Goal: Information Seeking & Learning: Find specific fact

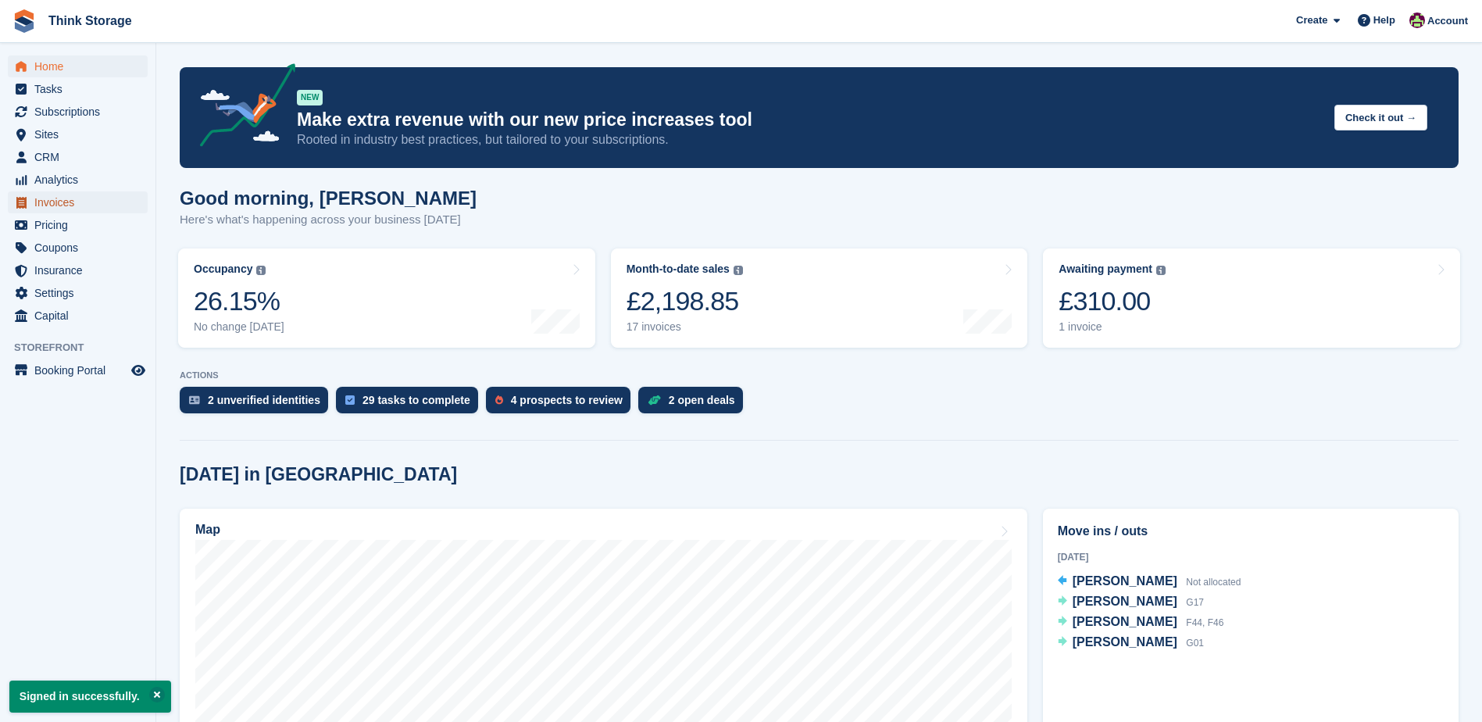
click at [71, 207] on span "Invoices" at bounding box center [81, 202] width 94 height 22
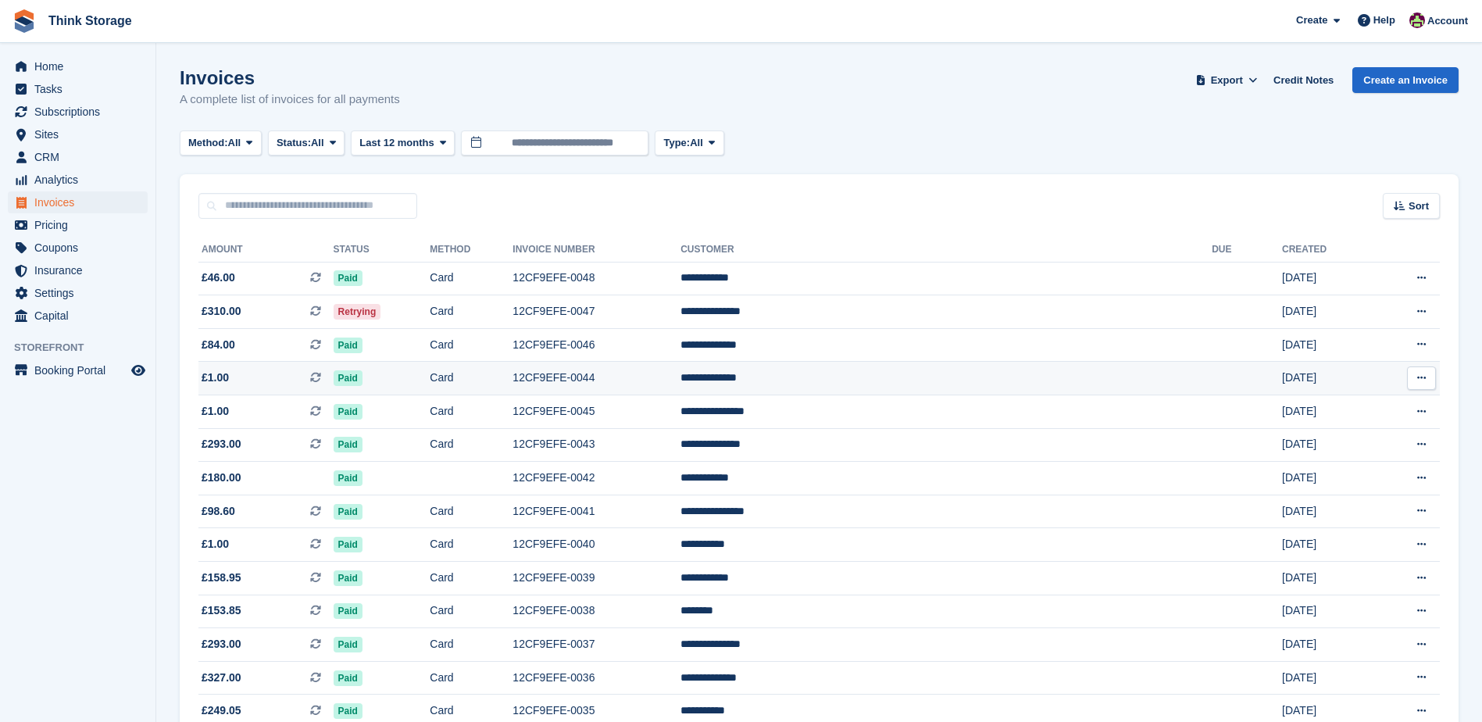
click at [901, 377] on td "**********" at bounding box center [945, 379] width 531 height 34
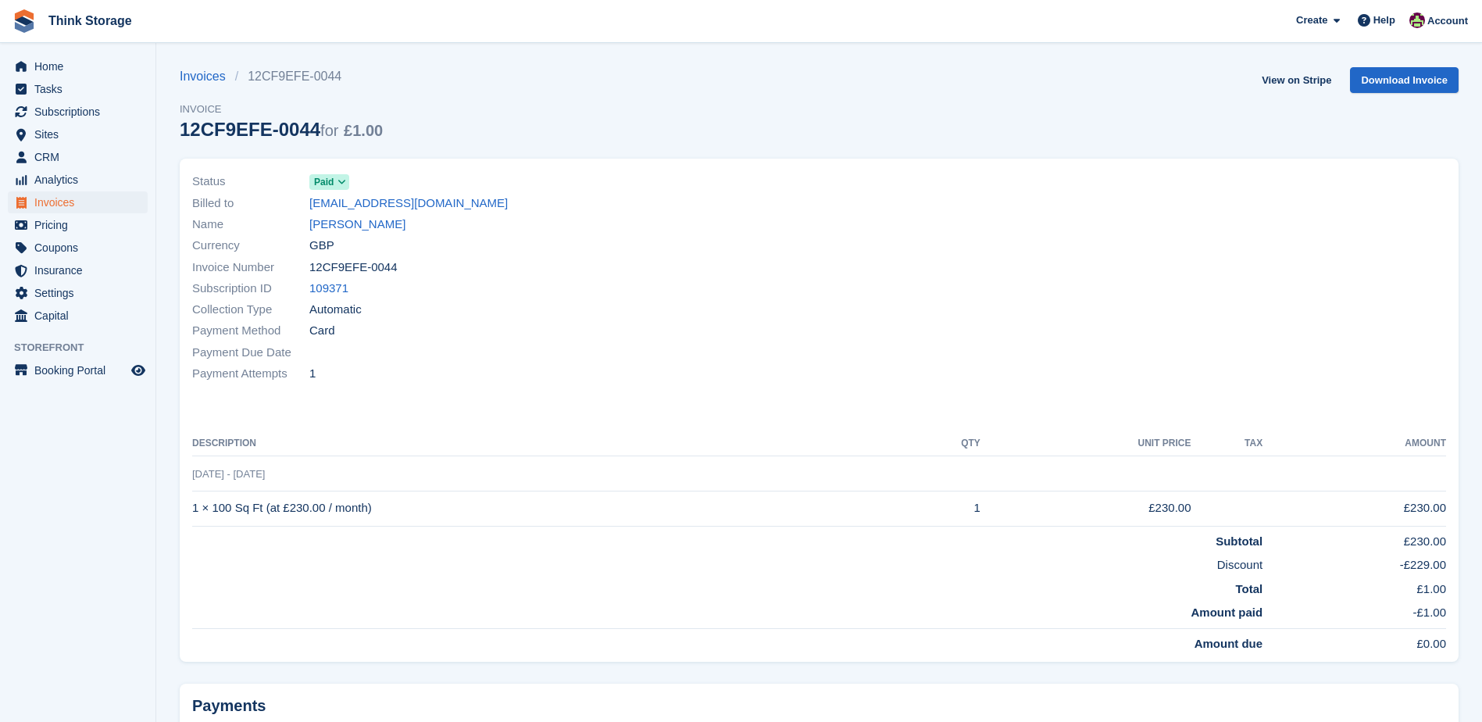
drag, startPoint x: 391, startPoint y: 267, endPoint x: 312, endPoint y: 273, distance: 79.9
click at [312, 273] on div "Invoice Number 12CF9EFE-0044" at bounding box center [501, 266] width 618 height 21
copy span "12CF9EFE-0044"
click at [385, 510] on td "1 × 100 Sq Ft (at £230.00 / month)" at bounding box center [548, 508] width 712 height 35
drag, startPoint x: 373, startPoint y: 509, endPoint x: 193, endPoint y: 509, distance: 180.5
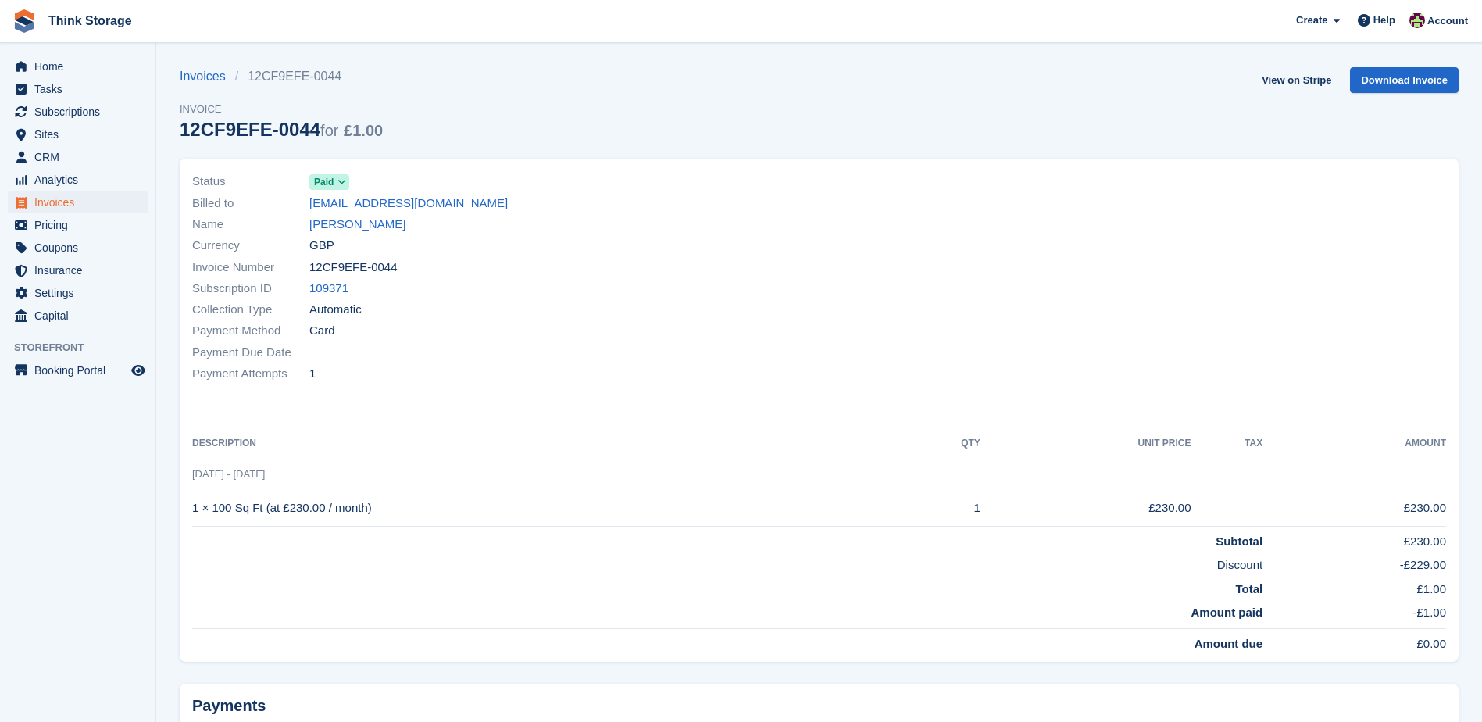
click at [193, 509] on td "1 × 100 Sq Ft (at £230.00 / month)" at bounding box center [548, 508] width 712 height 35
copy td "1 × 100 Sq Ft (at £230.00 / month)"
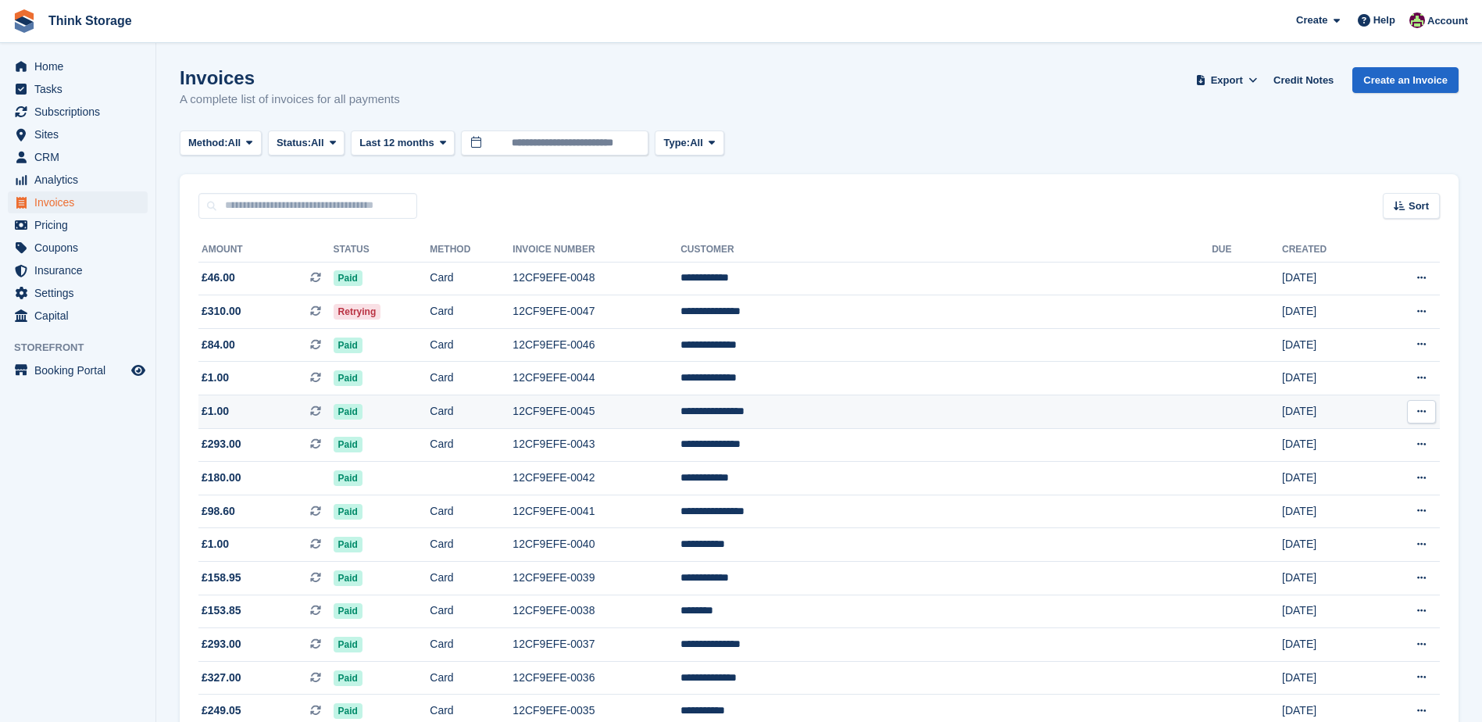
click at [680, 409] on td "12CF9EFE-0045" at bounding box center [596, 412] width 168 height 34
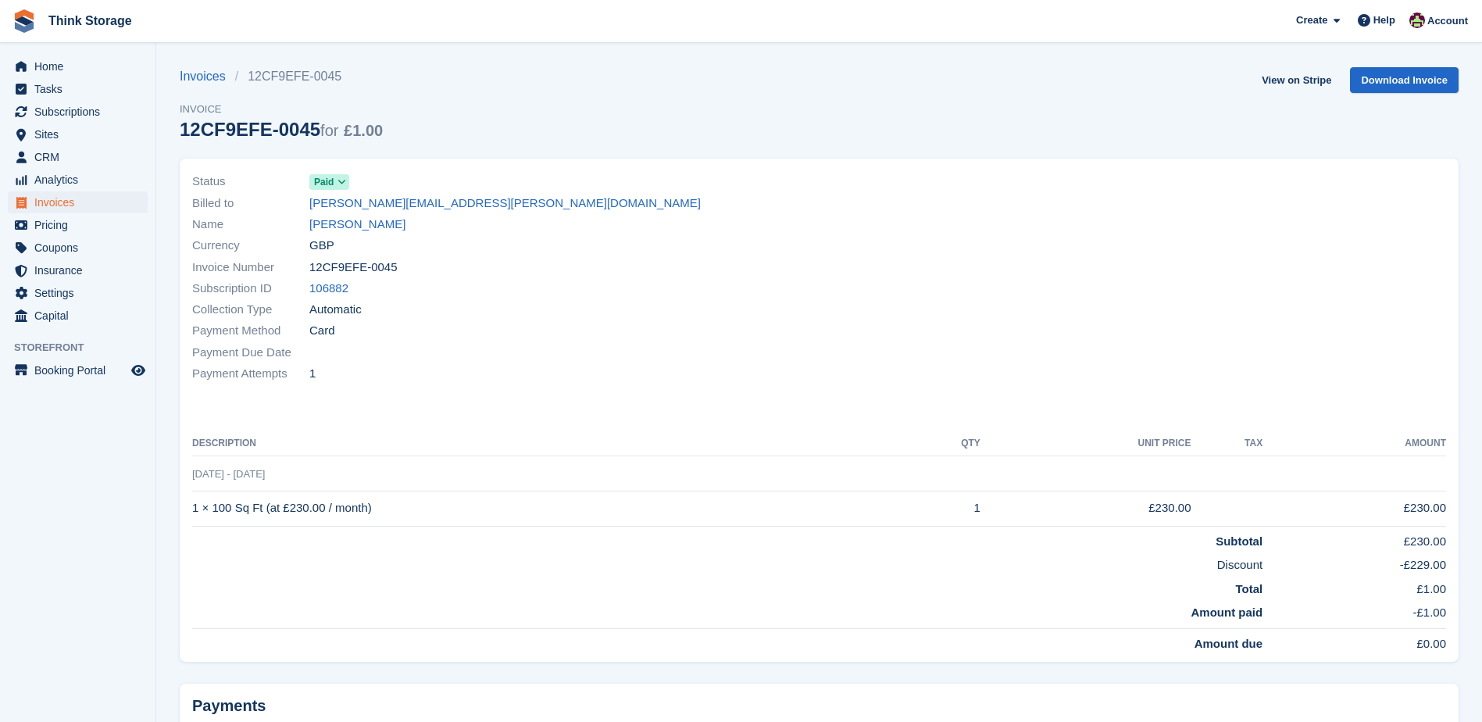
drag, startPoint x: 388, startPoint y: 268, endPoint x: 309, endPoint y: 268, distance: 79.7
click at [309, 268] on div "Invoice Number 12CF9EFE-0045" at bounding box center [501, 266] width 618 height 21
copy div "12CF9EFE-0045"
drag, startPoint x: 373, startPoint y: 505, endPoint x: 192, endPoint y: 503, distance: 180.5
click at [192, 503] on td "1 × 100 Sq Ft (at £230.00 / month)" at bounding box center [548, 508] width 712 height 35
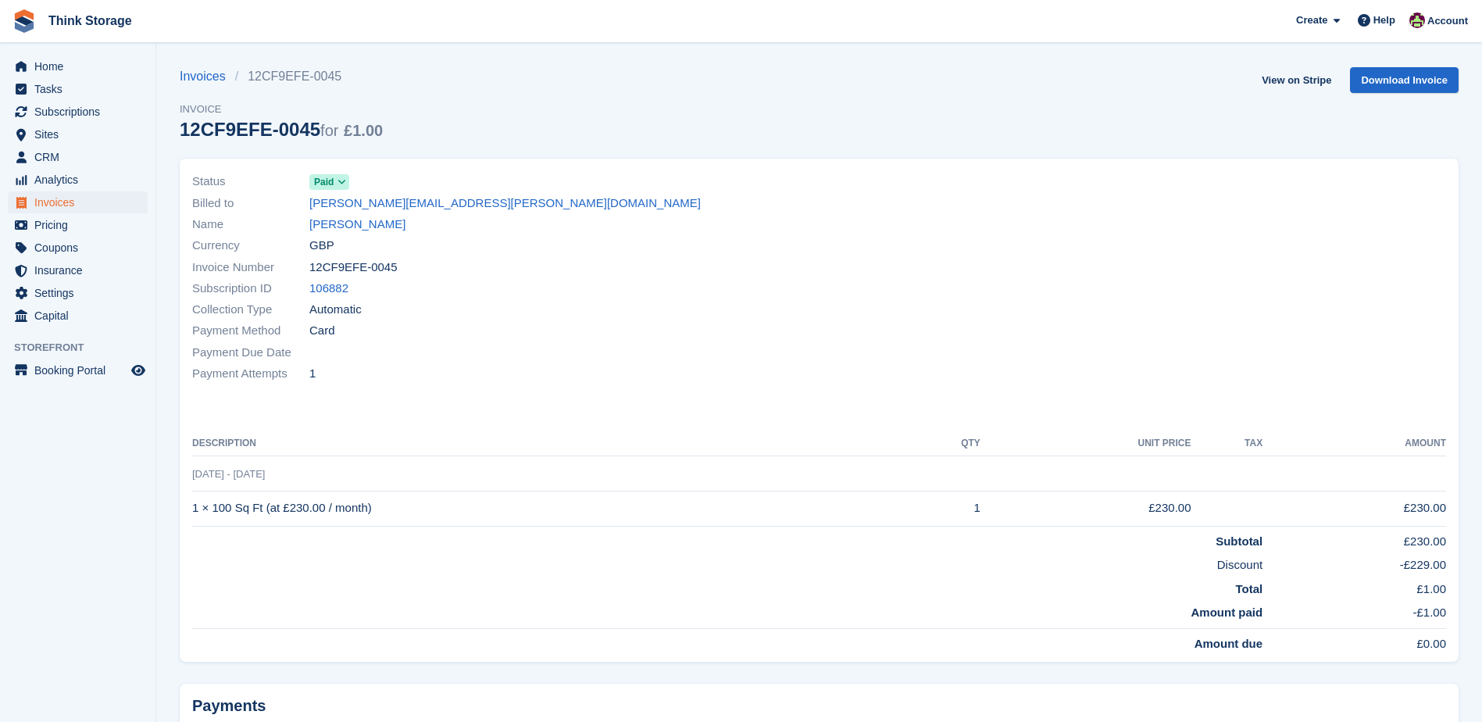
copy td "1 × 100 Sq Ft (at £230.00 / month)"
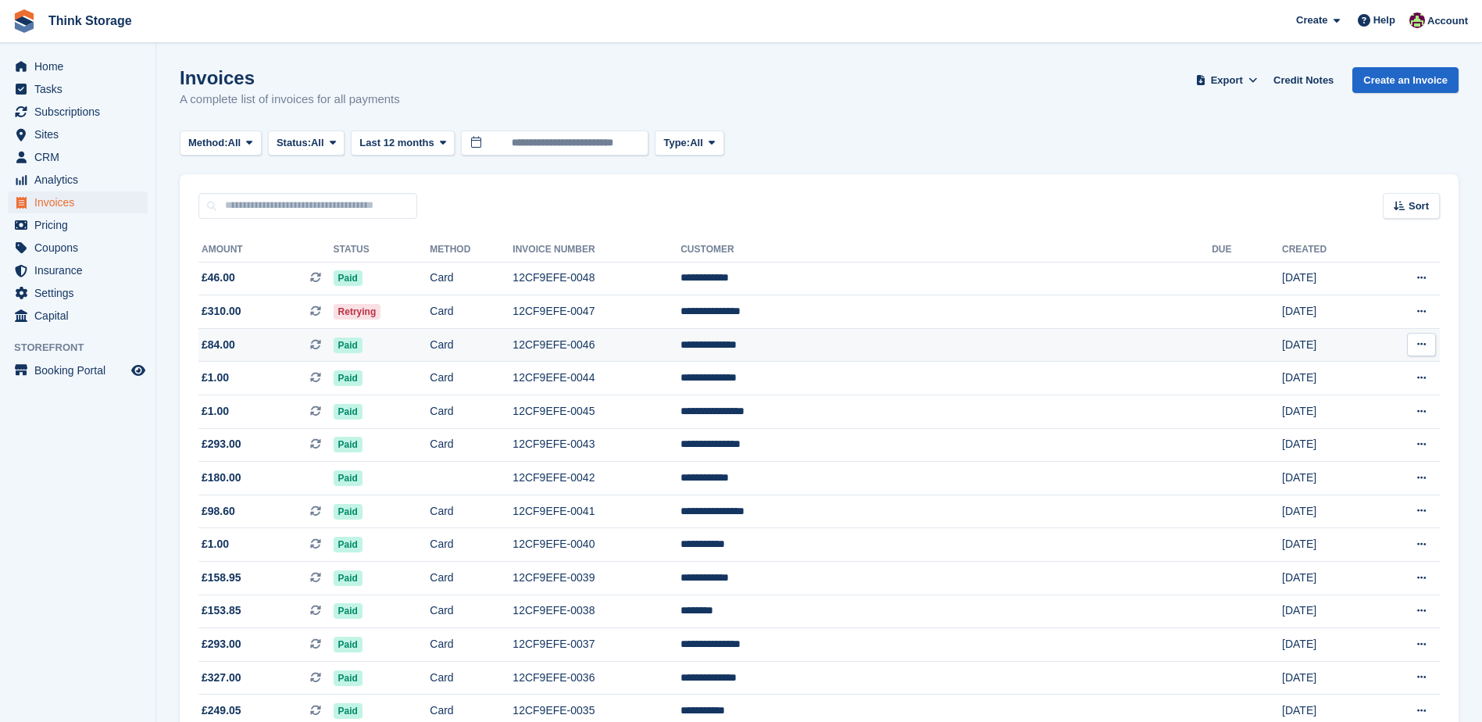
click at [680, 342] on td "12CF9EFE-0046" at bounding box center [596, 345] width 168 height 34
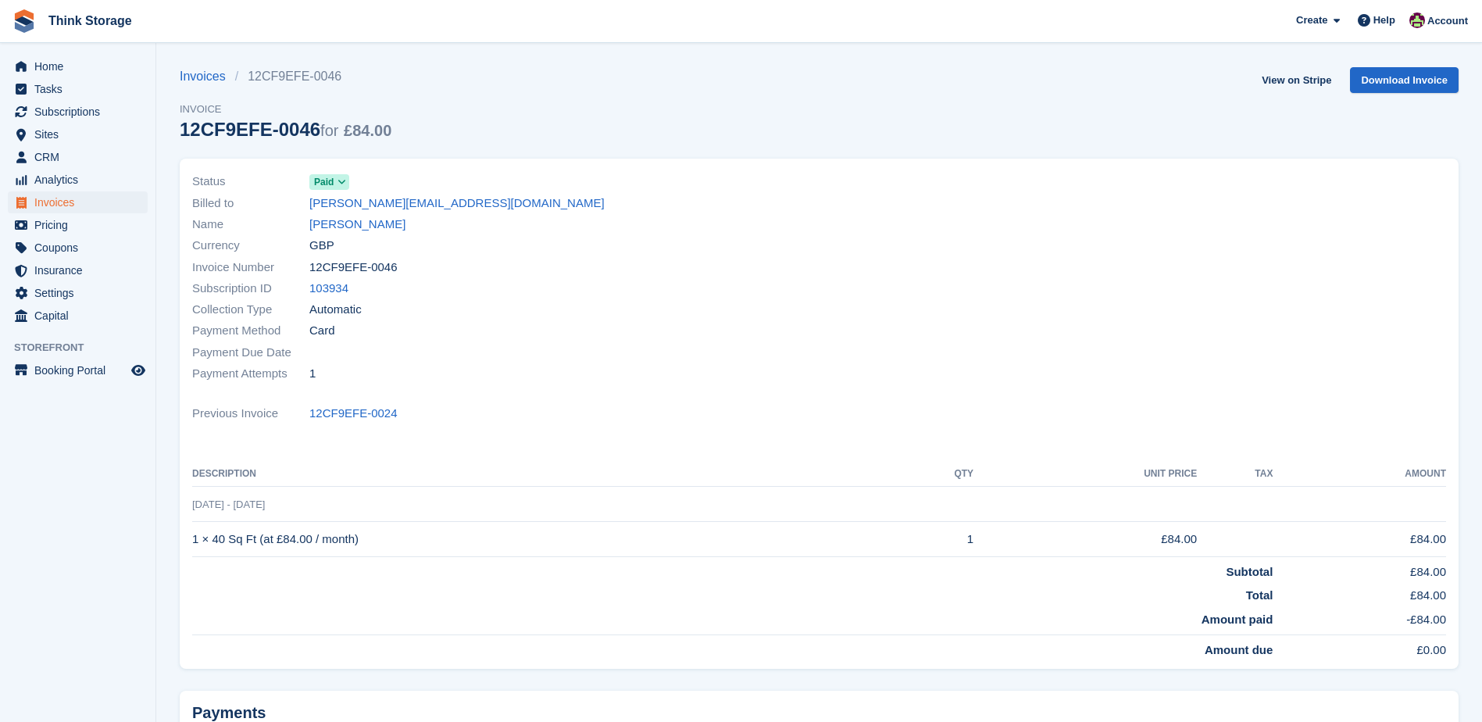
drag, startPoint x: 390, startPoint y: 266, endPoint x: 310, endPoint y: 267, distance: 79.7
click at [310, 267] on div "Invoice Number 12CF9EFE-0046" at bounding box center [501, 266] width 618 height 21
copy span "12CF9EFE-0046"
drag, startPoint x: 361, startPoint y: 538, endPoint x: 195, endPoint y: 539, distance: 166.4
click at [195, 539] on td "1 × 40 Sq Ft (at £84.00 / month)" at bounding box center [542, 539] width 700 height 35
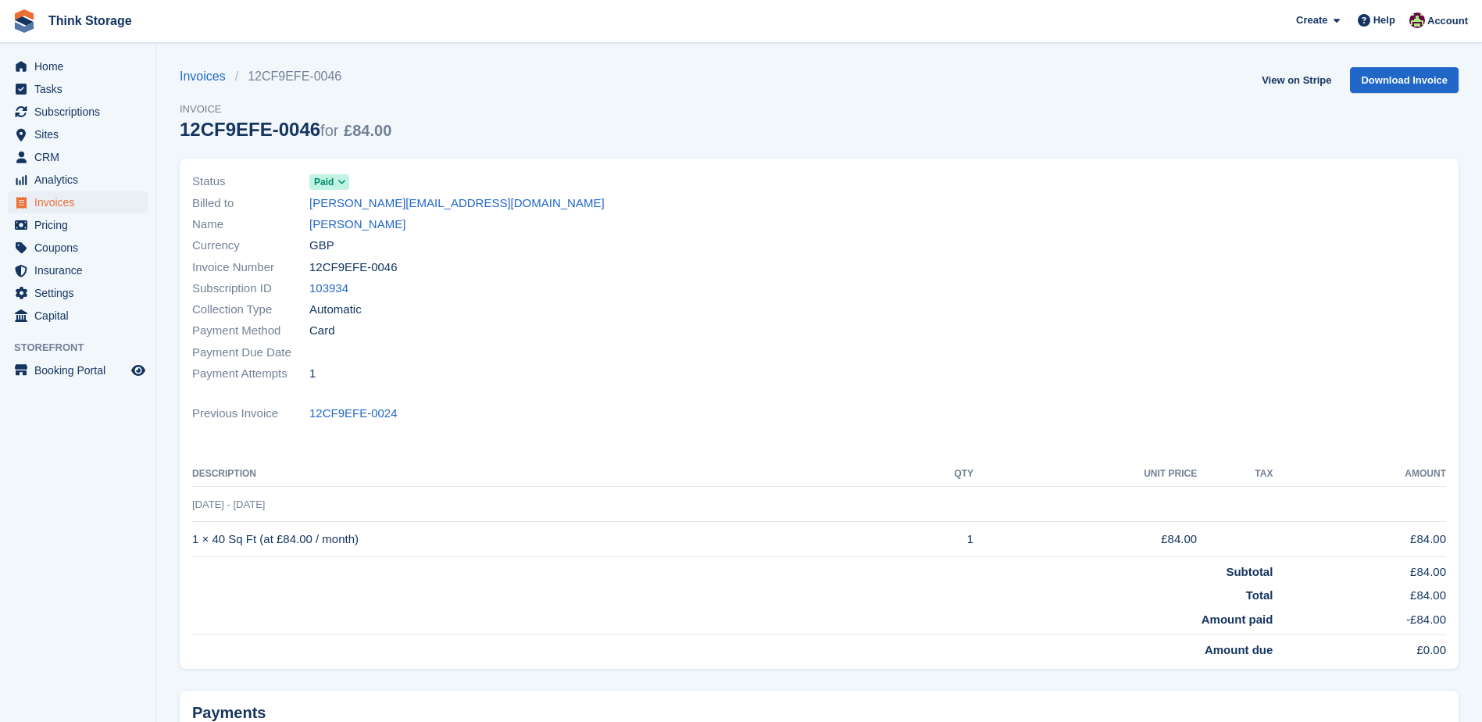
copy td "1 × 40 Sq Ft (at £84.00 / month)"
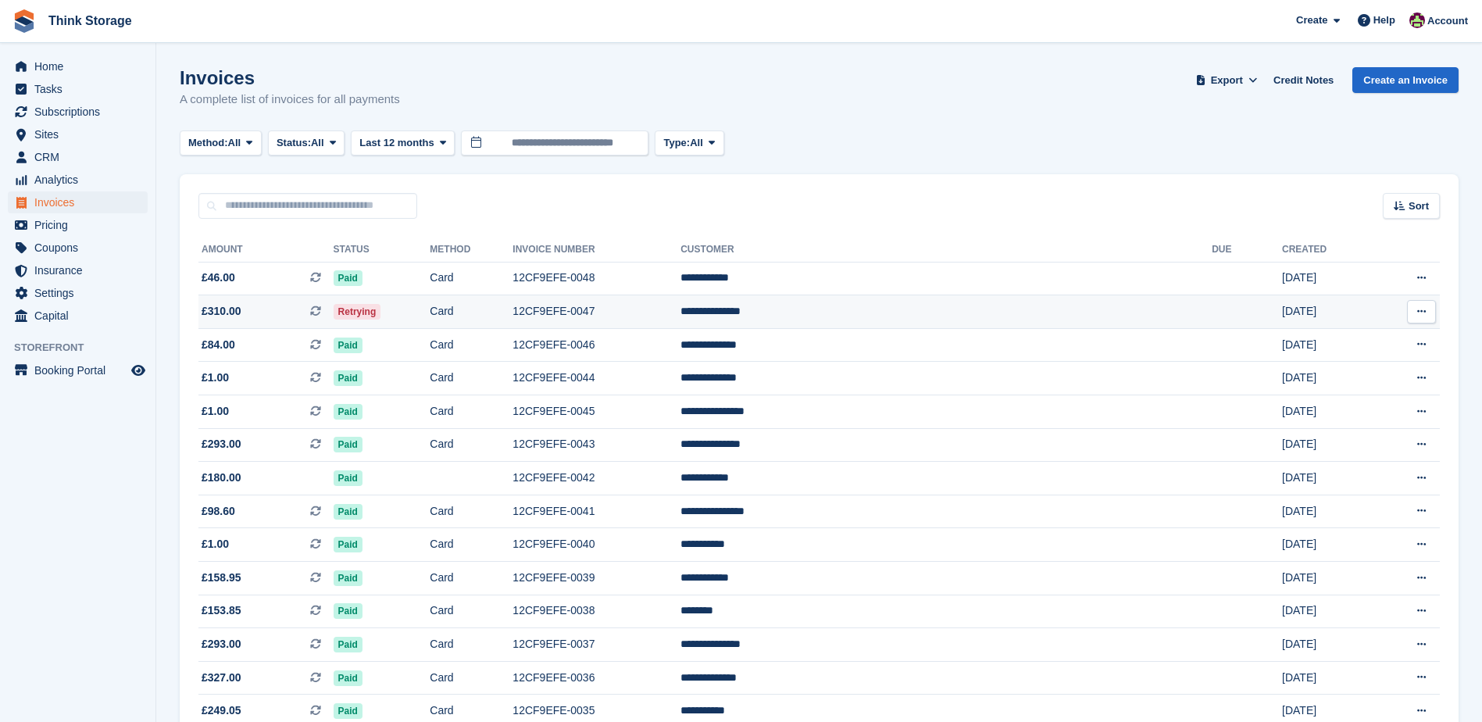
click at [680, 312] on td "12CF9EFE-0047" at bounding box center [596, 312] width 168 height 34
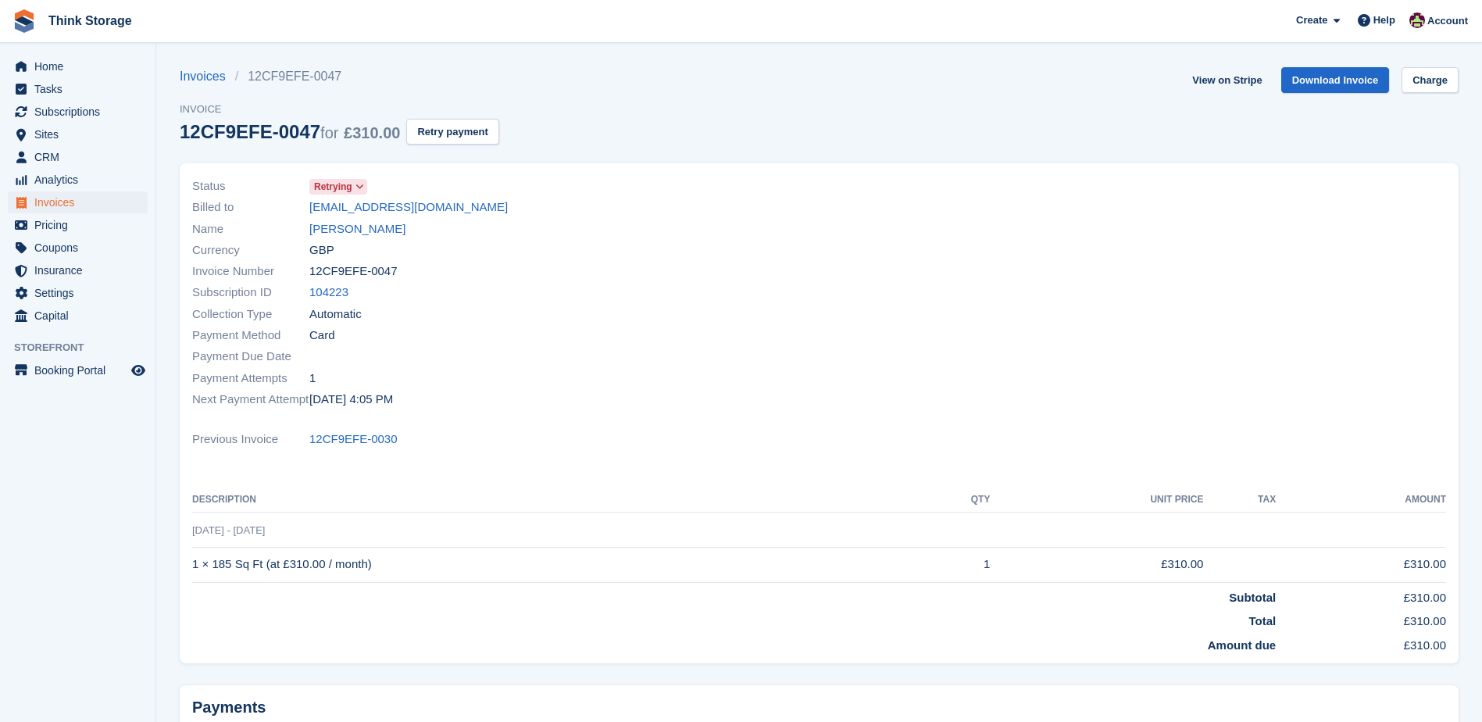
drag, startPoint x: 391, startPoint y: 270, endPoint x: 311, endPoint y: 272, distance: 79.7
click at [311, 272] on div "Invoice Number 12CF9EFE-0047" at bounding box center [501, 271] width 618 height 21
copy span "12CF9EFE-0047"
drag, startPoint x: 371, startPoint y: 562, endPoint x: 193, endPoint y: 563, distance: 178.1
click at [193, 563] on td "1 × 185 Sq Ft (at £310.00 / month)" at bounding box center [552, 564] width 720 height 35
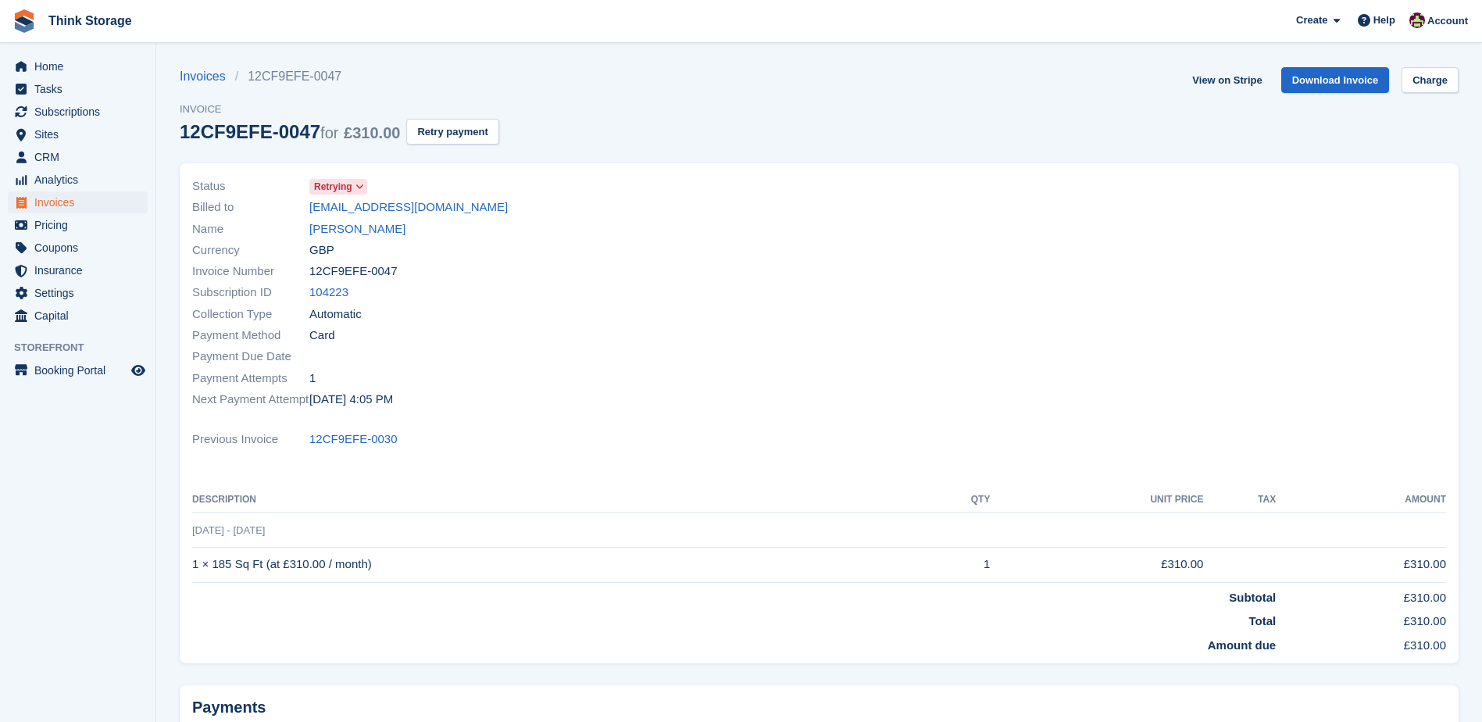
copy td "1 × 185 Sq Ft (at £310.00 / month)"
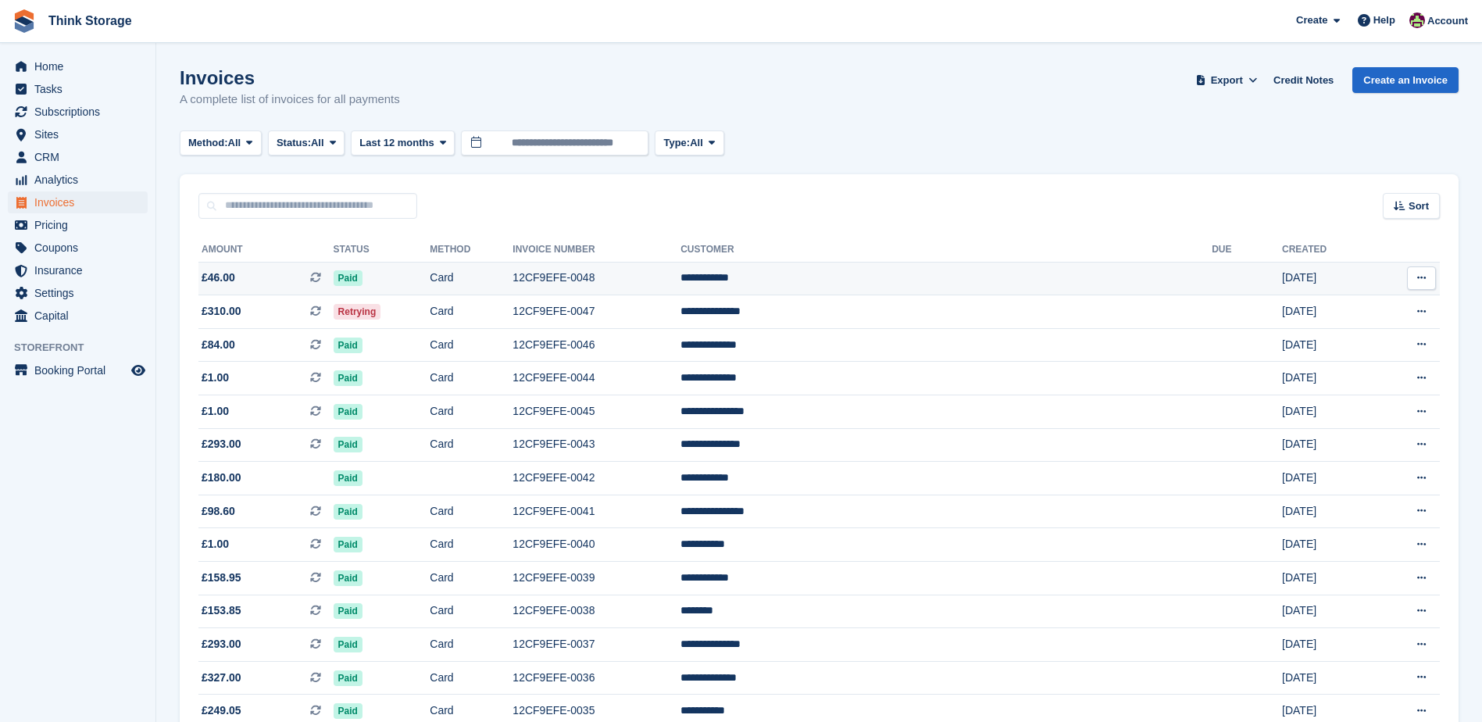
click at [512, 279] on td "Card" at bounding box center [471, 279] width 83 height 34
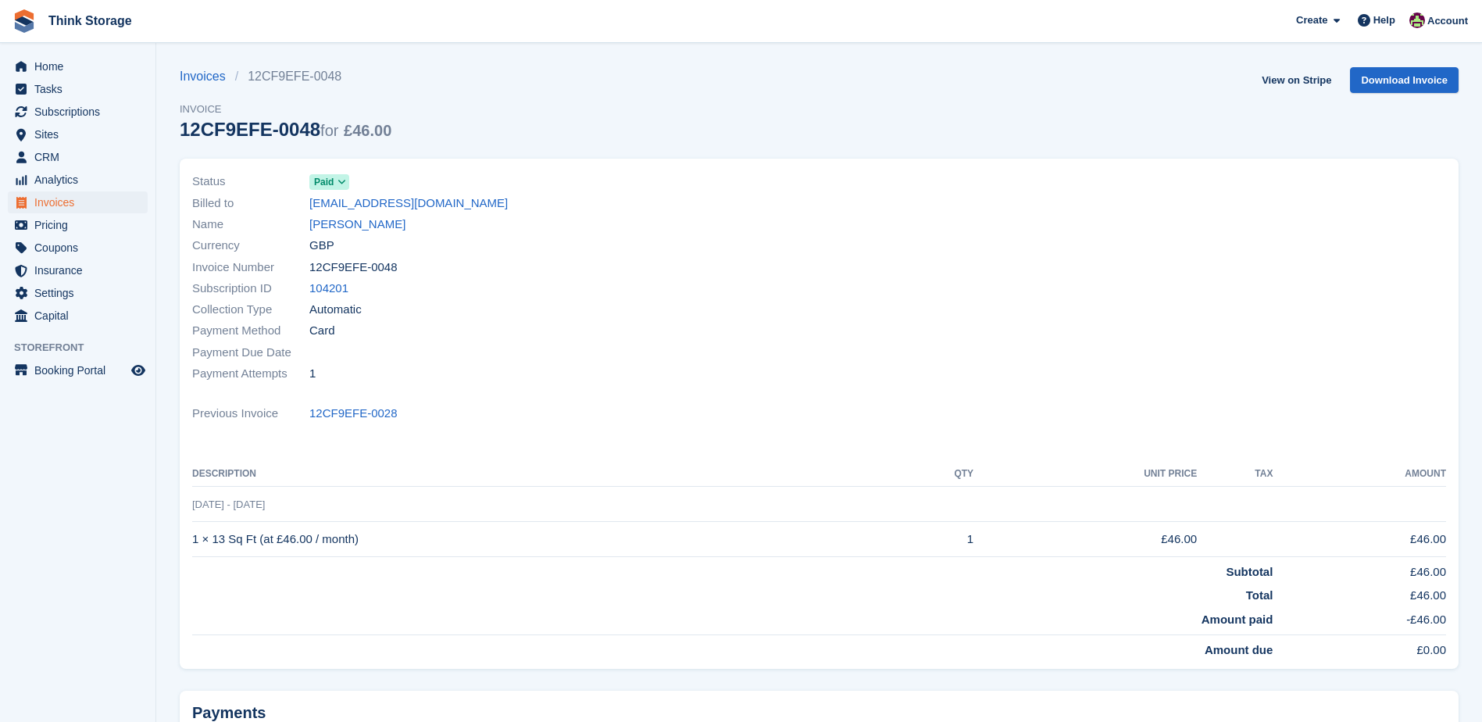
drag, startPoint x: 388, startPoint y: 266, endPoint x: 309, endPoint y: 270, distance: 79.0
click at [309, 270] on span "12CF9EFE-0048" at bounding box center [353, 268] width 88 height 18
copy span "12CF9EFE-0048"
drag, startPoint x: 356, startPoint y: 538, endPoint x: 195, endPoint y: 541, distance: 160.9
click at [195, 541] on td "1 × 13 Sq Ft (at £46.00 / month)" at bounding box center [542, 539] width 700 height 35
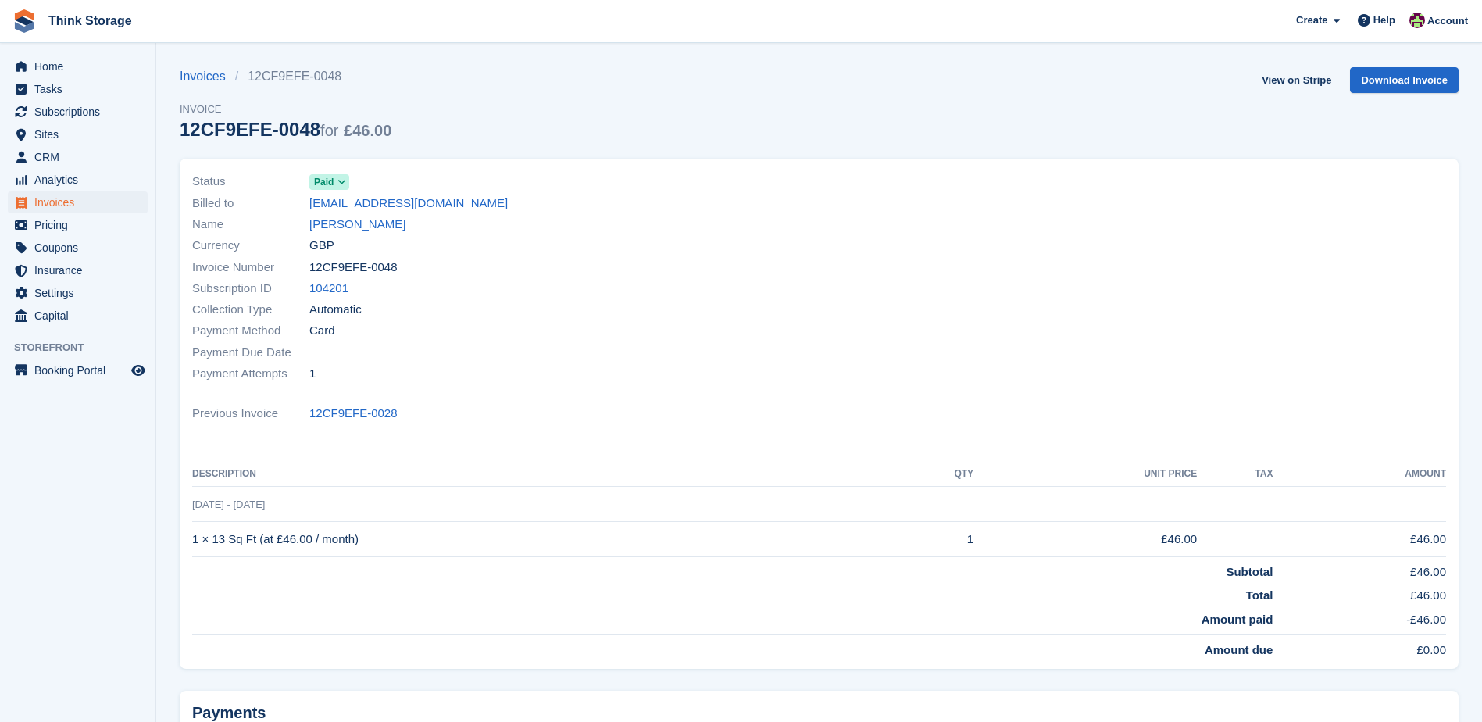
copy td "1 × 13 Sq Ft (at £46.00 / month)"
